Goal: Task Accomplishment & Management: Complete application form

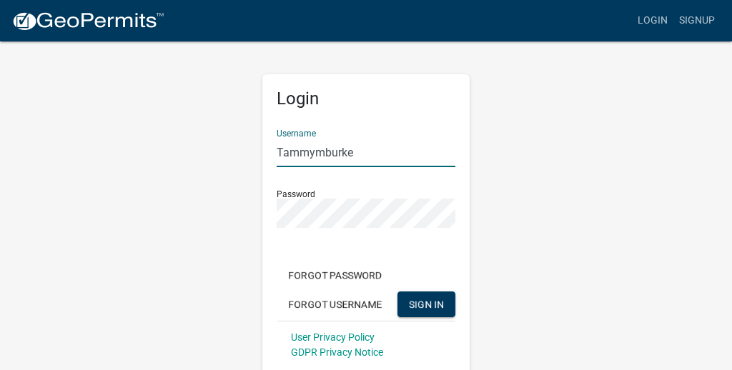
click at [517, 183] on div "Login Username Tammymburke Password Forgot Password Forgot Username SIGN IN Use…" at bounding box center [366, 218] width 686 height 356
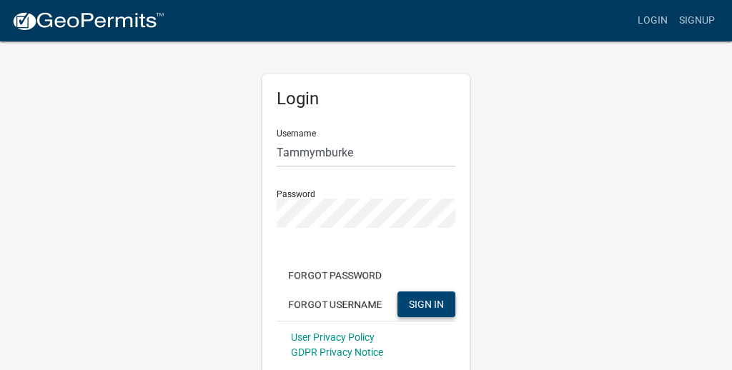
click at [428, 307] on span "SIGN IN" at bounding box center [426, 303] width 35 height 11
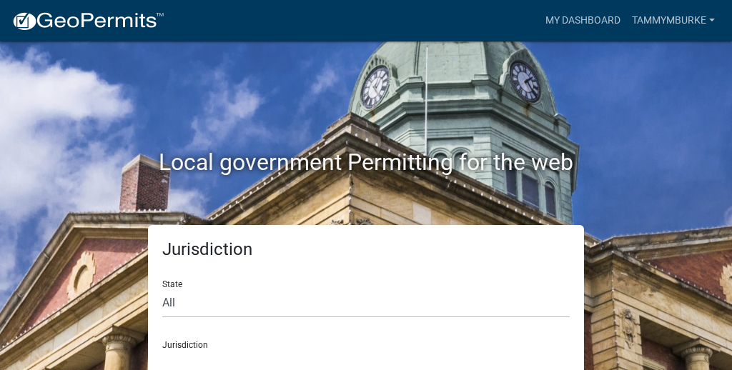
scroll to position [35, 0]
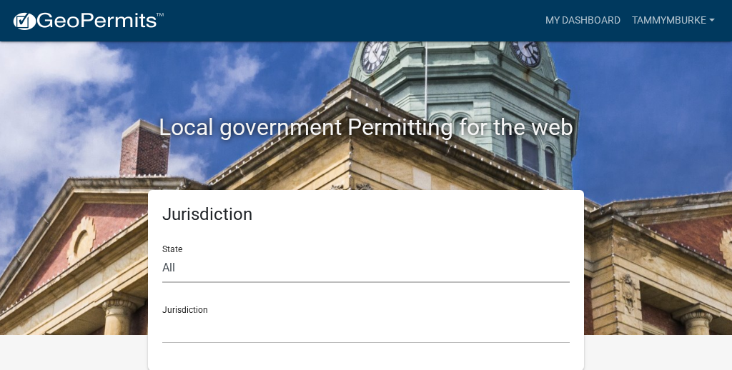
click at [173, 267] on select "All [US_STATE] [US_STATE] [US_STATE] [US_STATE] [US_STATE] [US_STATE] [US_STATE…" at bounding box center [365, 268] width 407 height 29
select select "[US_STATE]"
click at [162, 254] on select "All [US_STATE] [US_STATE] [US_STATE] [US_STATE] [US_STATE] [US_STATE] [US_STATE…" at bounding box center [365, 268] width 407 height 29
click at [203, 317] on select "City of [GEOGRAPHIC_DATA], [US_STATE] City of [GEOGRAPHIC_DATA], [US_STATE] Cit…" at bounding box center [365, 329] width 407 height 29
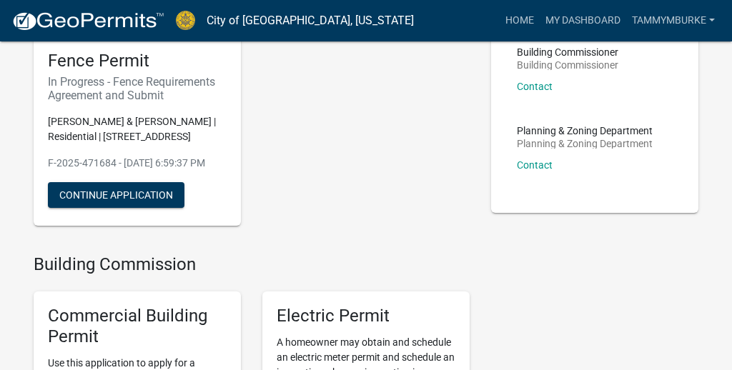
scroll to position [117, 0]
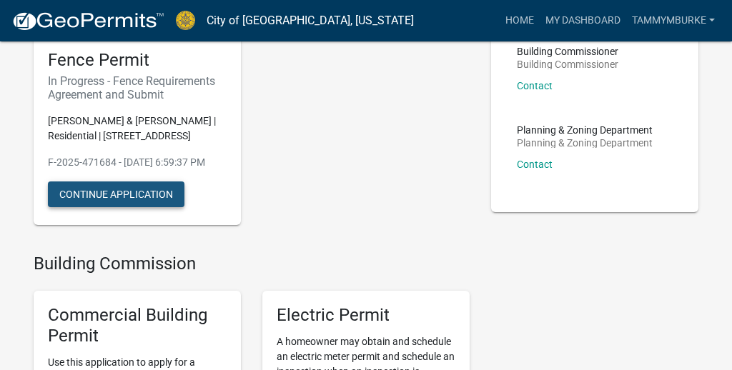
click at [101, 207] on button "Continue Application" at bounding box center [116, 195] width 137 height 26
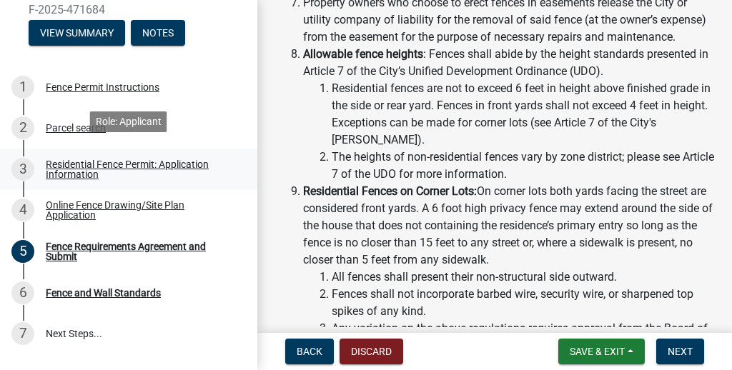
scroll to position [169, 0]
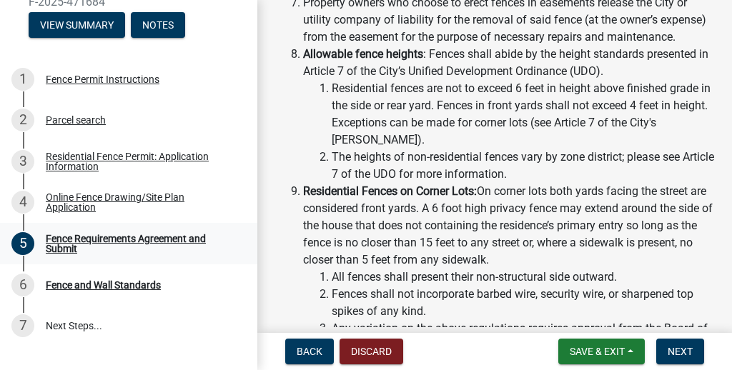
click at [72, 243] on div "Fence Requirements Agreement and Submit" at bounding box center [140, 244] width 189 height 20
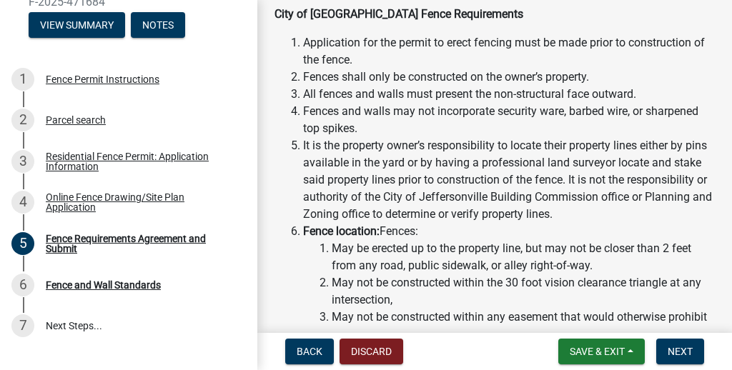
scroll to position [0, 0]
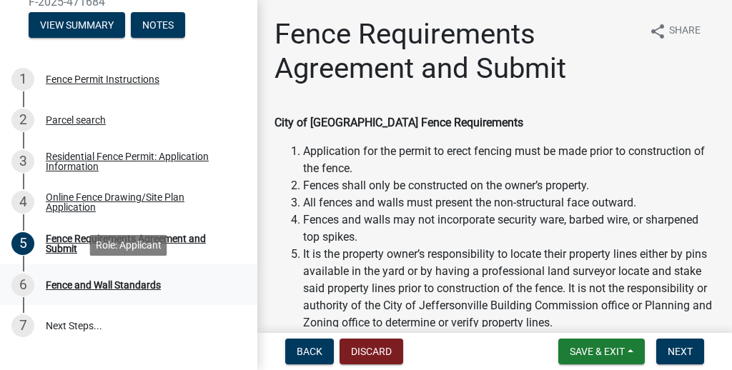
click at [94, 283] on div "Fence and Wall Standards" at bounding box center [103, 285] width 115 height 10
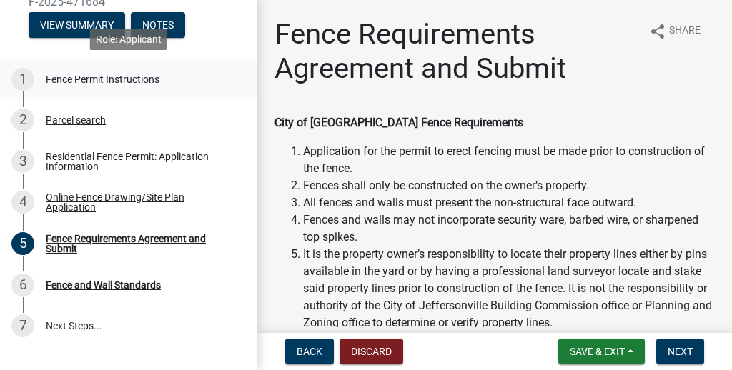
click at [114, 78] on div "Fence Permit Instructions" at bounding box center [103, 79] width 114 height 10
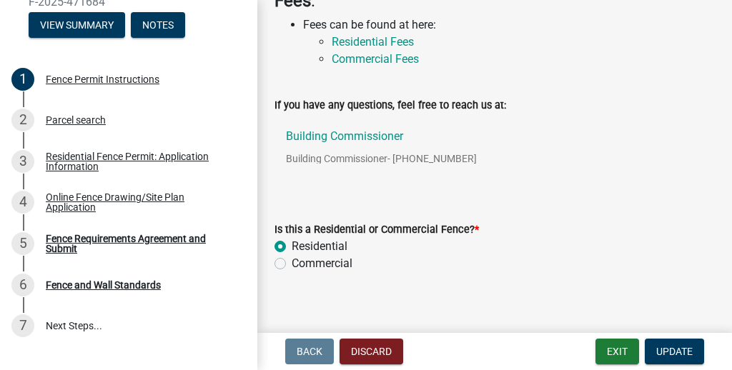
scroll to position [493, 0]
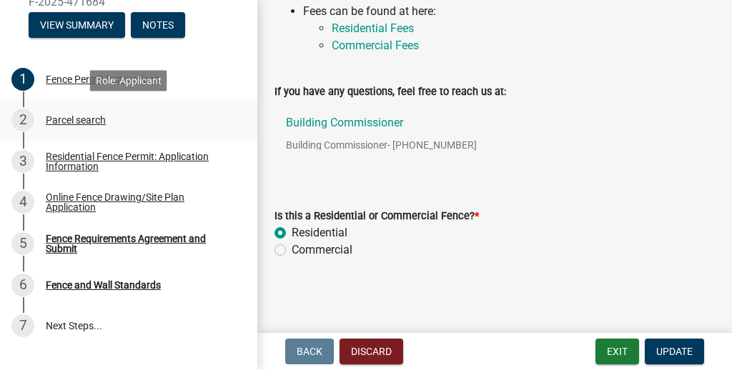
click at [77, 124] on div "Parcel search" at bounding box center [76, 120] width 60 height 10
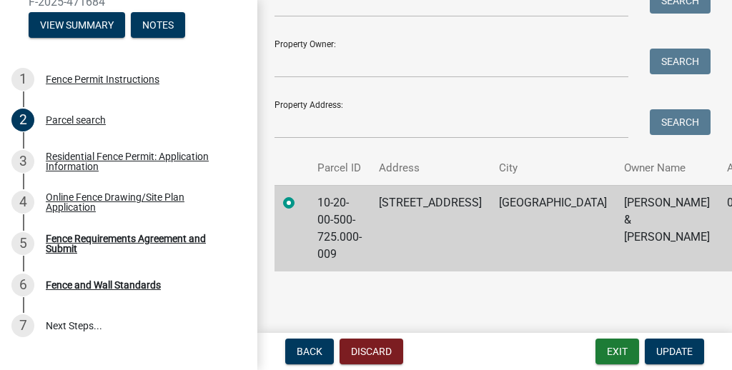
scroll to position [265, 0]
click at [112, 159] on div "Residential Fence Permit: Application Information" at bounding box center [140, 162] width 189 height 20
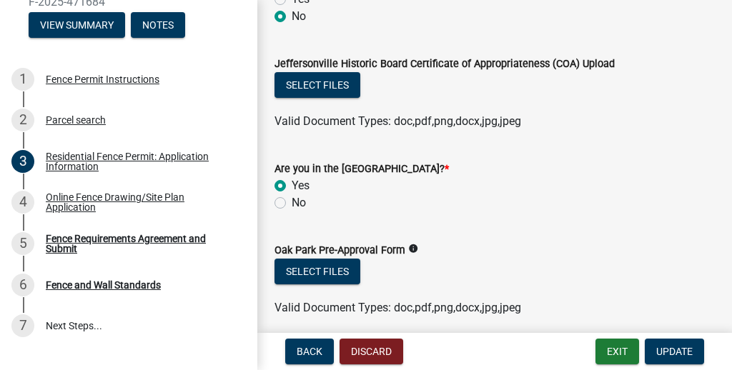
scroll to position [616, 0]
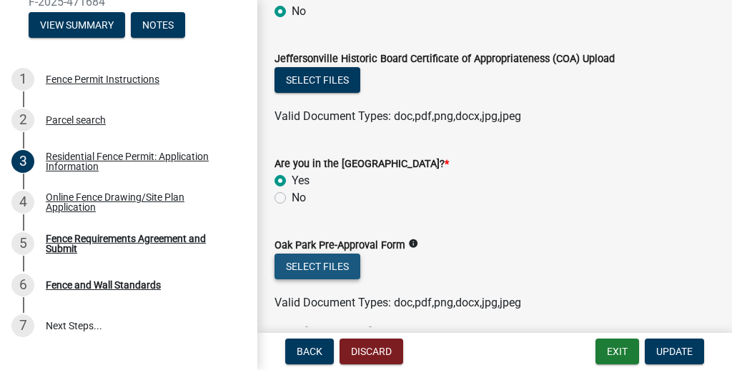
click at [314, 264] on button "Select files" at bounding box center [318, 267] width 86 height 26
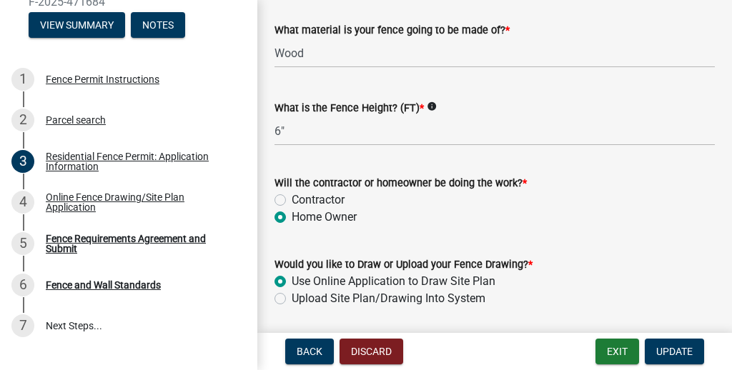
scroll to position [1479, 0]
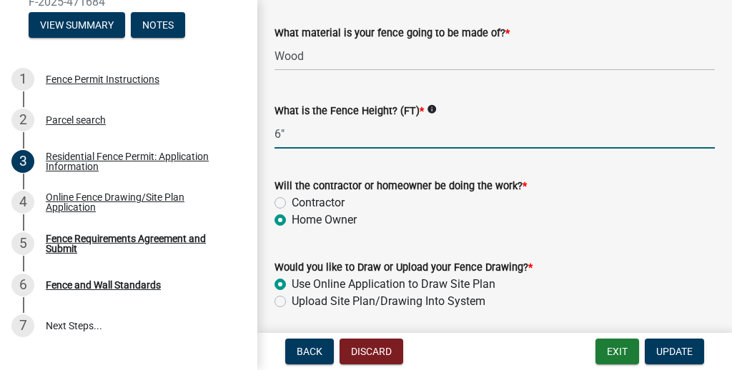
click at [294, 132] on input "6"" at bounding box center [495, 133] width 440 height 29
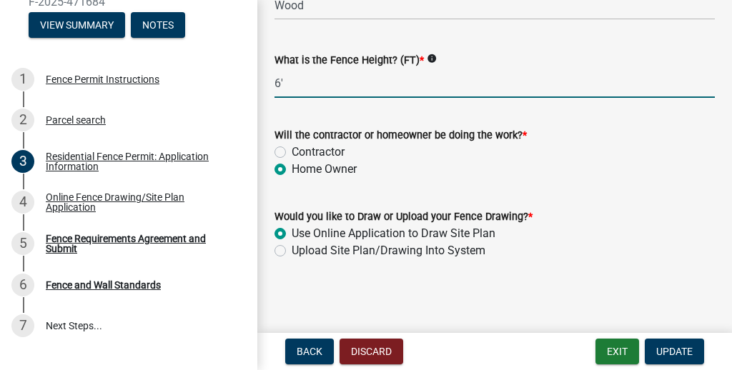
scroll to position [1531, 0]
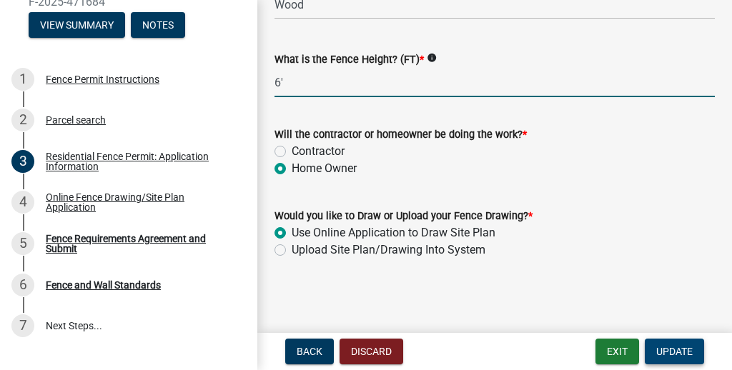
type input "6'"
click at [680, 351] on span "Update" at bounding box center [674, 351] width 36 height 11
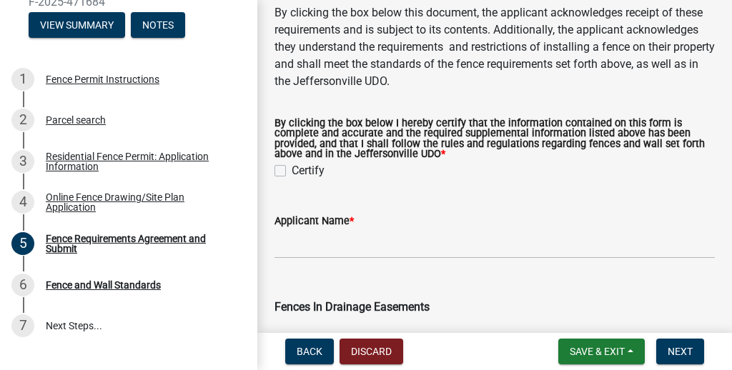
scroll to position [889, 0]
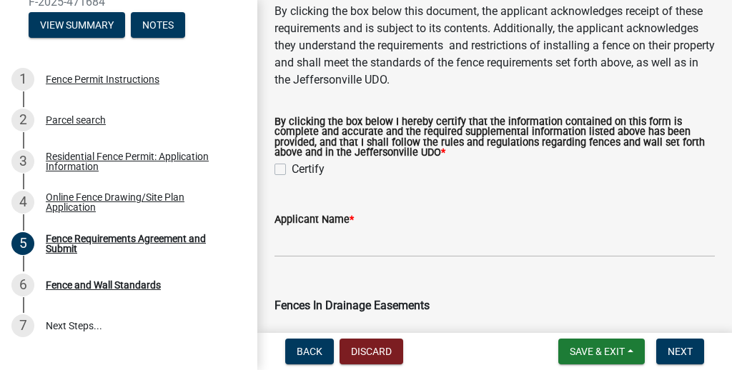
click at [292, 161] on label "Certify" at bounding box center [308, 169] width 33 height 17
click at [292, 161] on input "Certify" at bounding box center [296, 165] width 9 height 9
checkbox input "true"
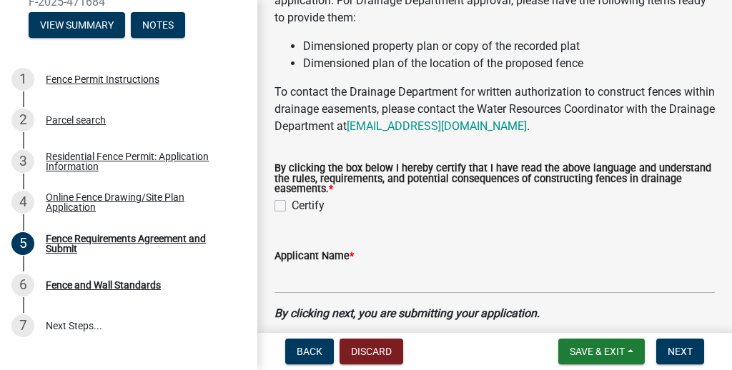
scroll to position [1531, 0]
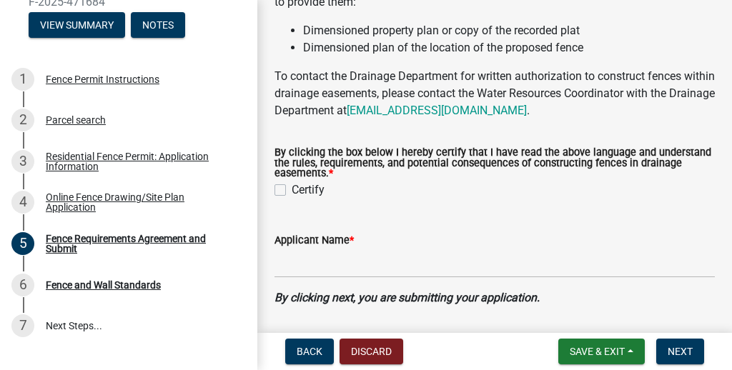
click at [292, 182] on label "Certify" at bounding box center [308, 190] width 33 height 17
click at [292, 182] on input "Certify" at bounding box center [296, 186] width 9 height 9
checkbox input "true"
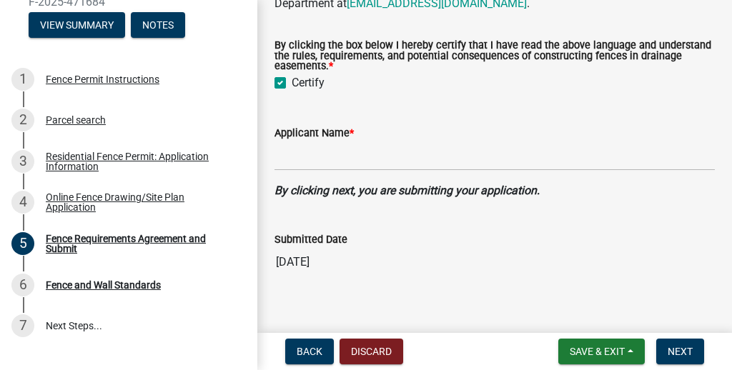
scroll to position [1637, 0]
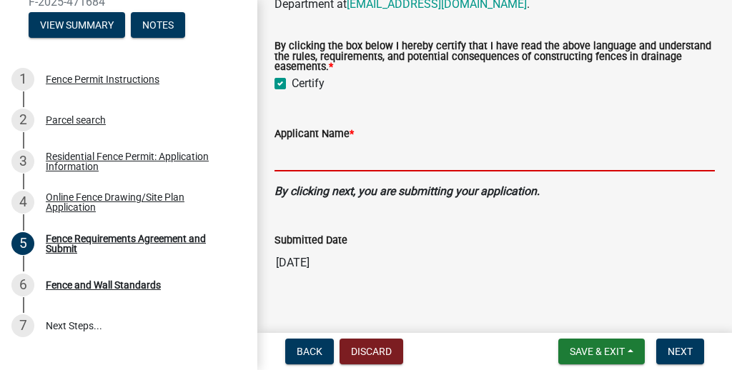
click at [345, 142] on input "Applicant Name *" at bounding box center [495, 156] width 440 height 29
type input "[PERSON_NAME]"
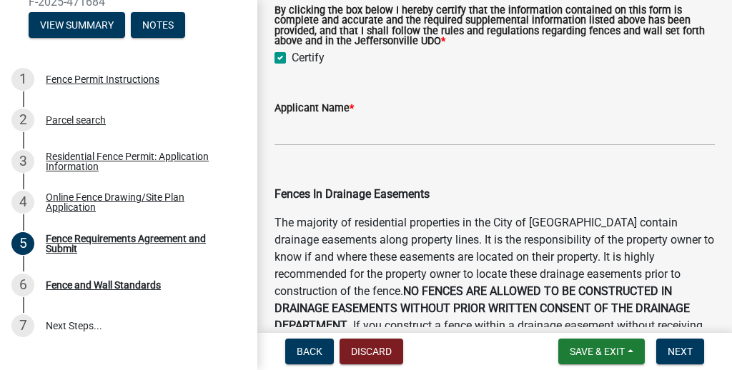
scroll to position [1002, 0]
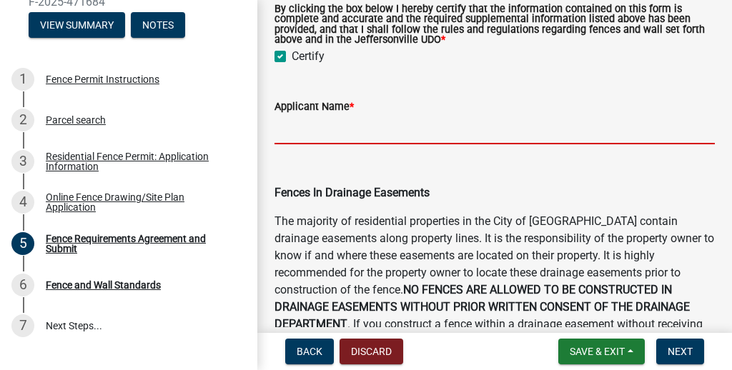
click at [342, 115] on input "Applicant Name *" at bounding box center [495, 129] width 440 height 29
type input "[PERSON_NAME]"
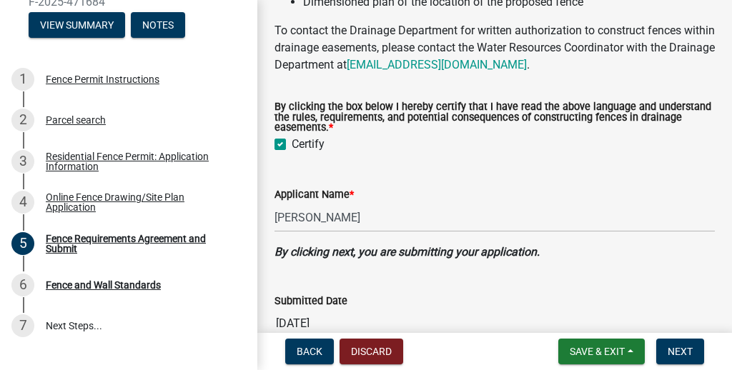
scroll to position [1638, 0]
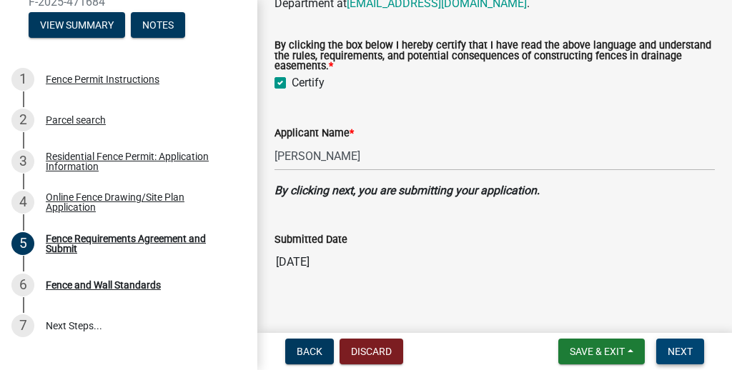
click at [680, 344] on button "Next" at bounding box center [680, 352] width 48 height 26
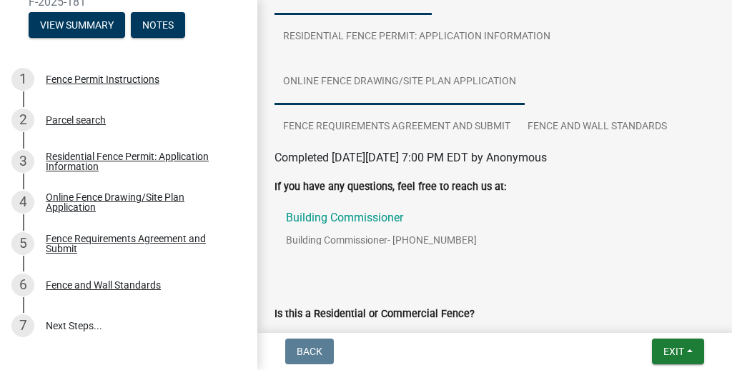
scroll to position [265, 0]
